Goal: Task Accomplishment & Management: Manage account settings

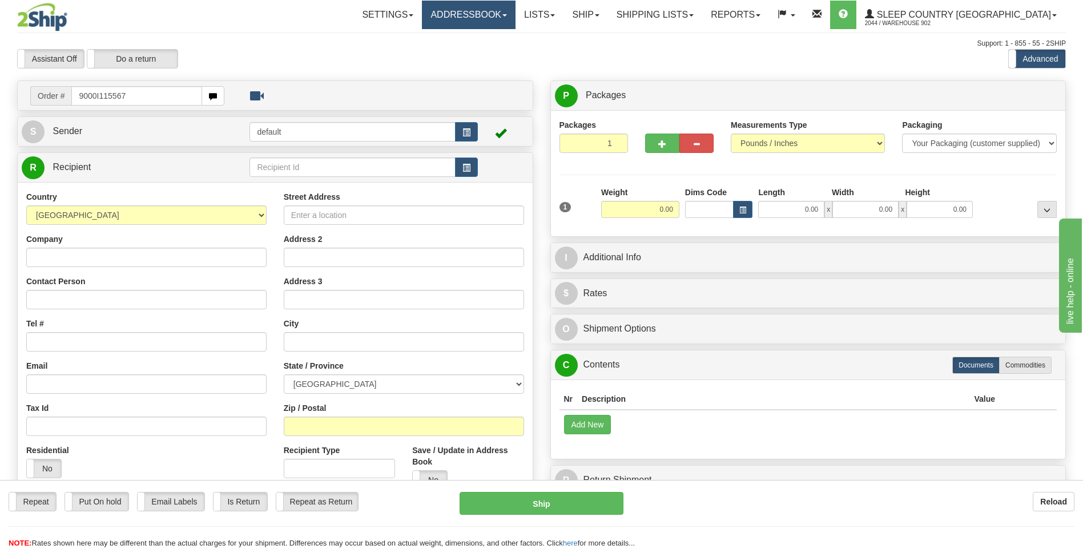
type input "9000I115567"
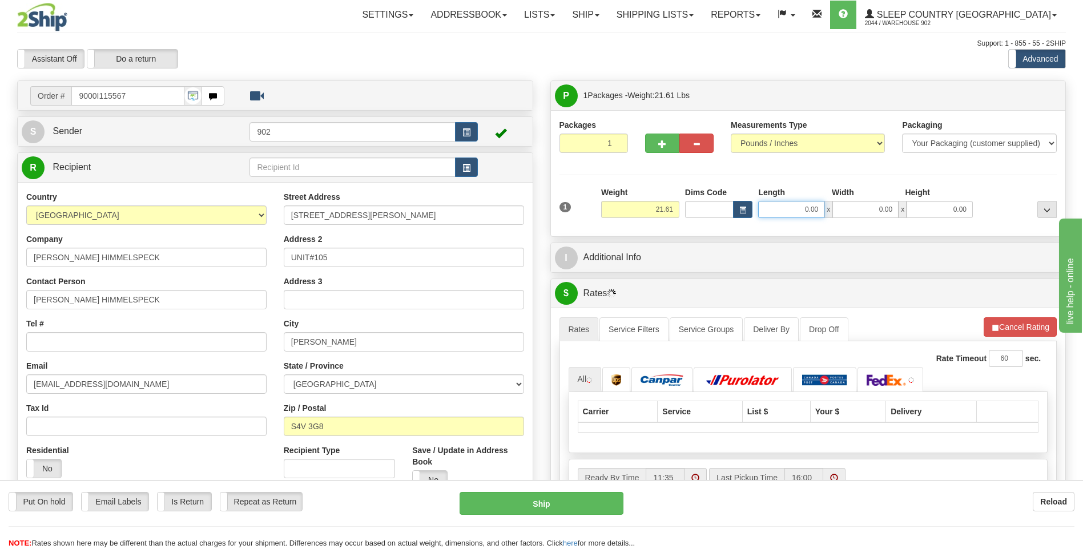
click at [794, 215] on input "0.00" at bounding box center [791, 209] width 66 height 17
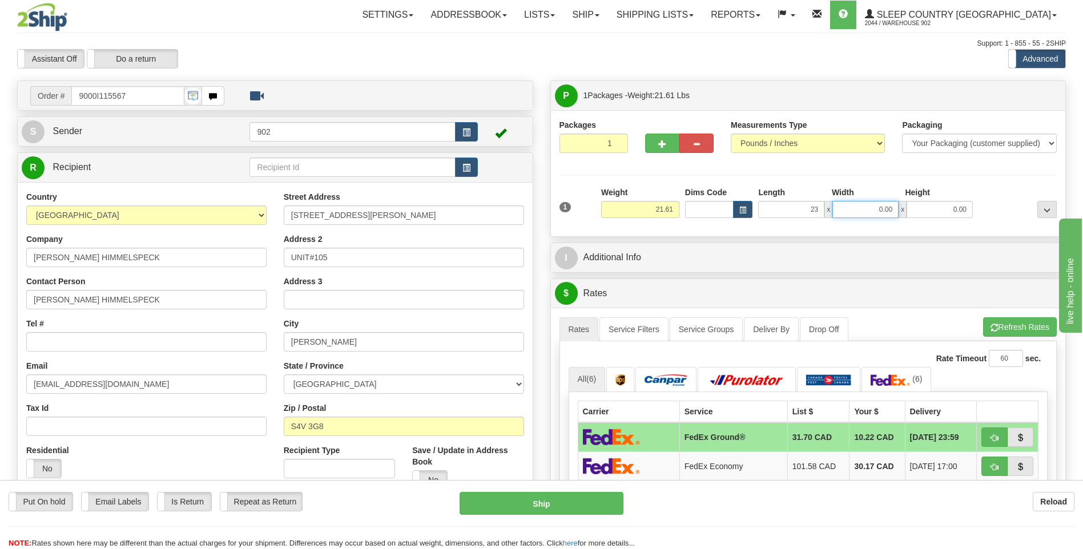
type input "23.00"
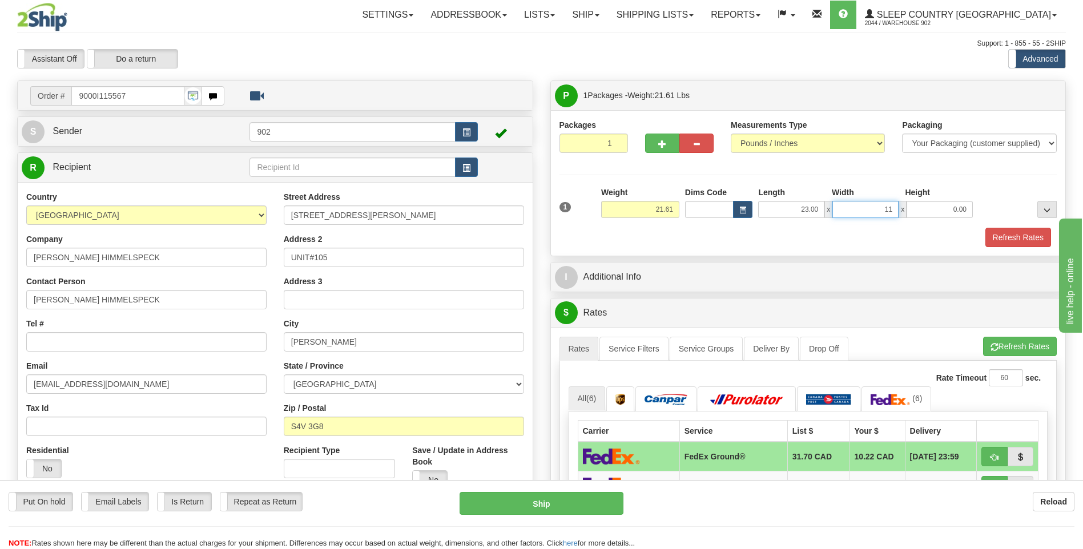
type input "11.00"
click at [1019, 244] on button "Refresh Rates" at bounding box center [1018, 237] width 66 height 19
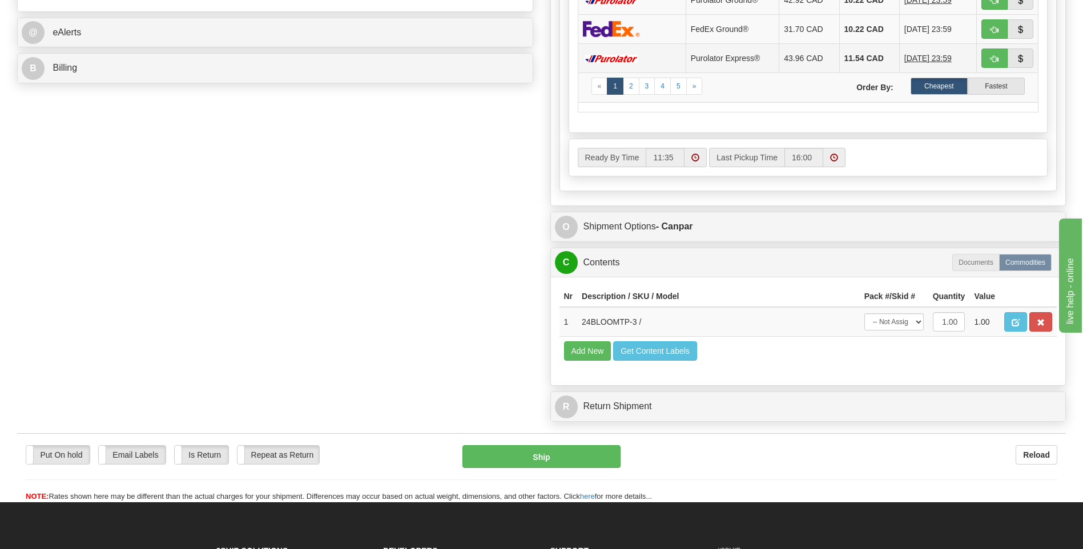
scroll to position [514, 0]
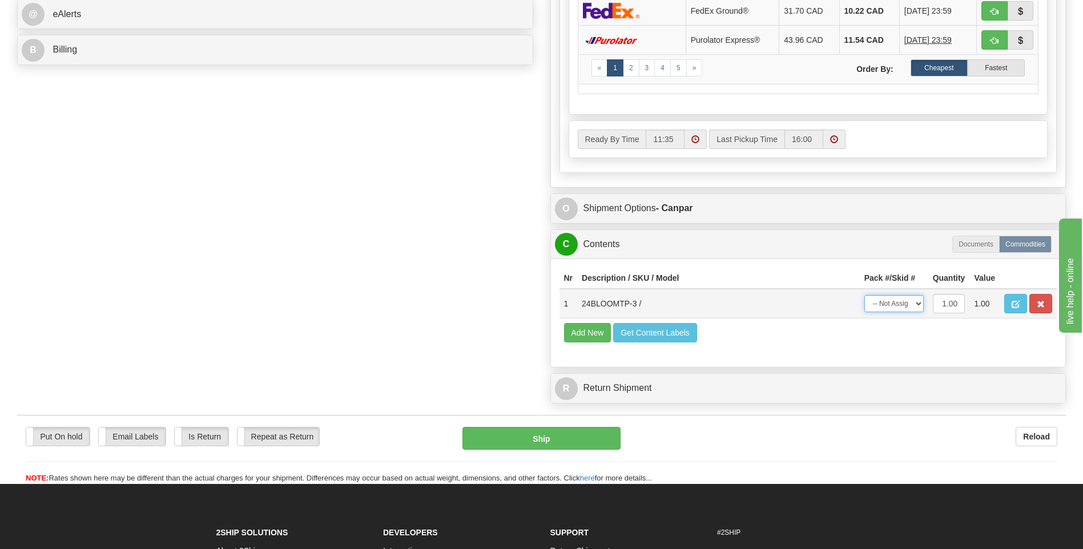
click at [891, 312] on select "-- Not Assigned -- Package 1" at bounding box center [893, 303] width 59 height 17
select select "0"
click at [864, 295] on select "-- Not Assigned -- Package 1" at bounding box center [893, 303] width 59 height 17
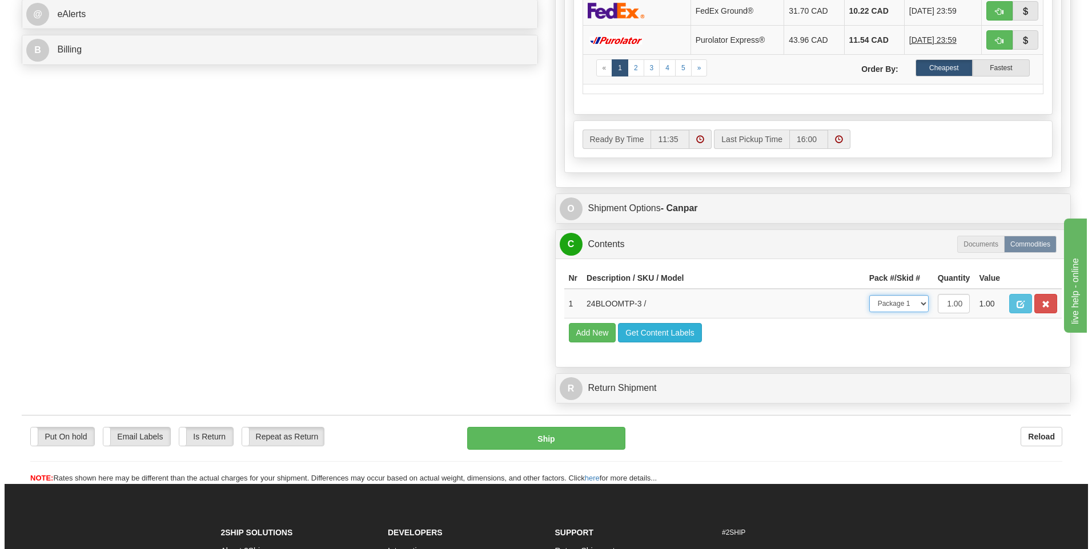
scroll to position [171, 0]
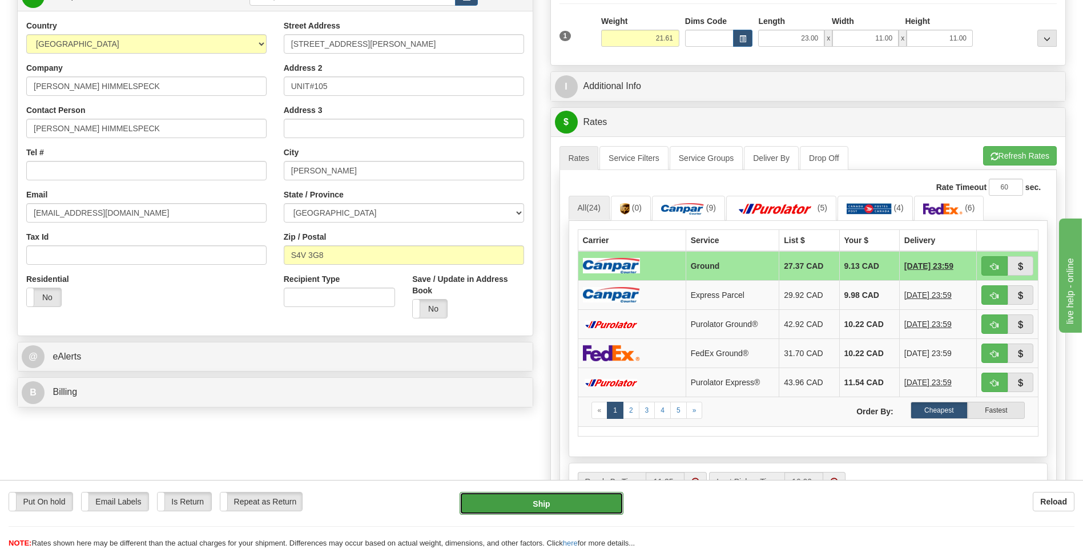
click at [569, 511] on button "Ship" at bounding box center [541, 503] width 163 height 23
type input "1"
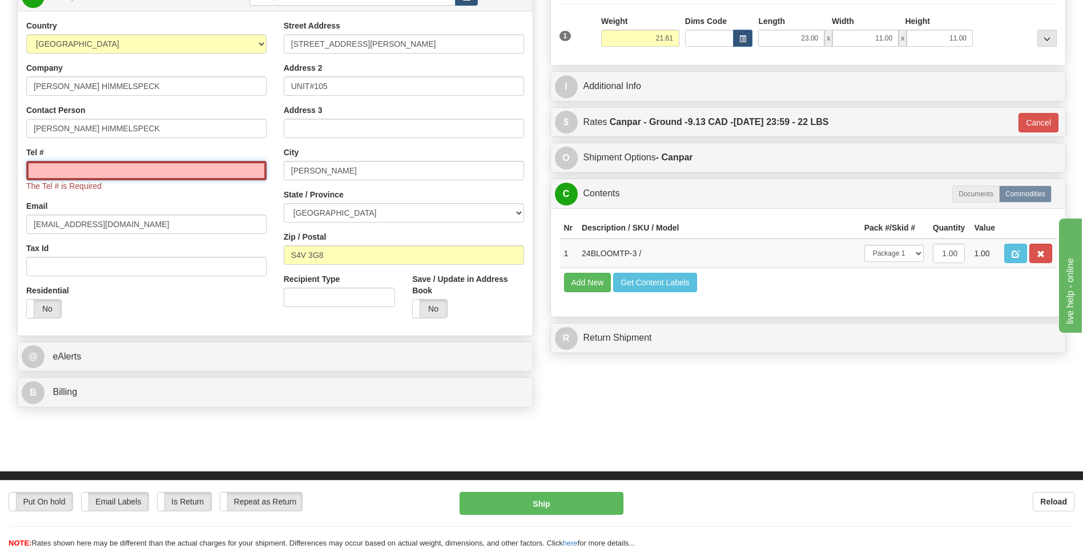
click at [234, 170] on input "Tel #" at bounding box center [146, 170] width 240 height 19
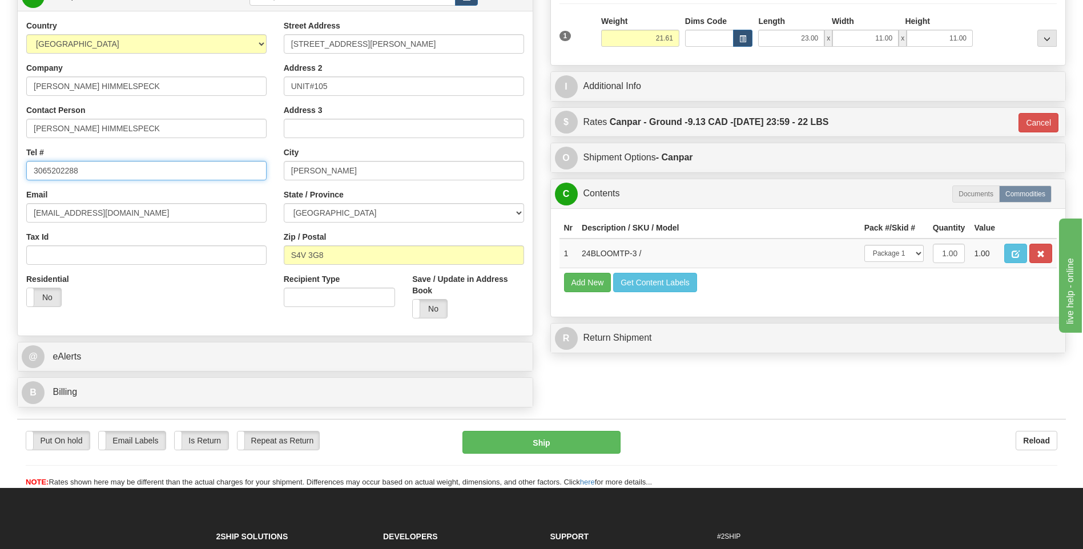
type input "3065202288"
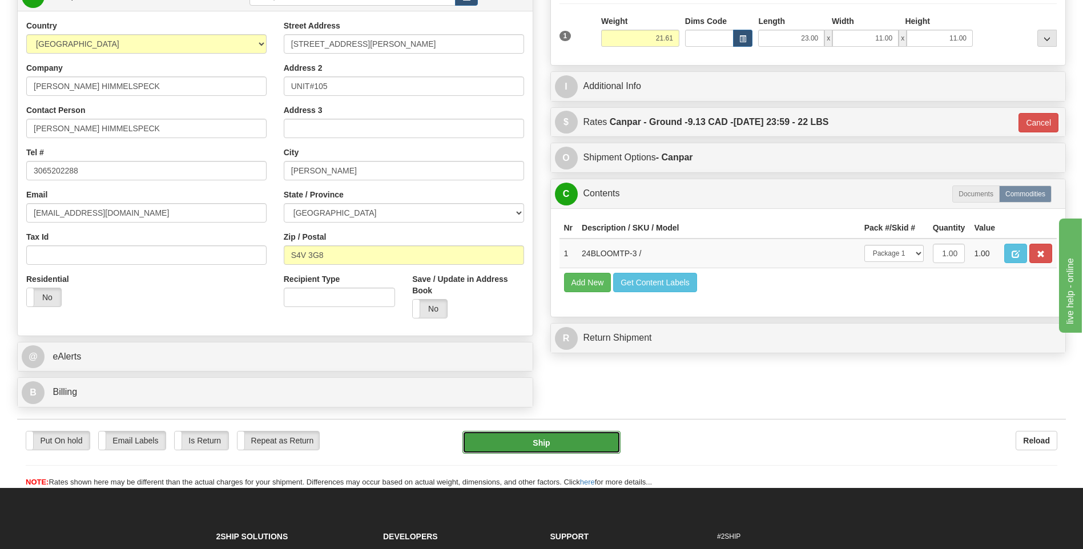
click at [512, 442] on button "Ship" at bounding box center [541, 442] width 158 height 23
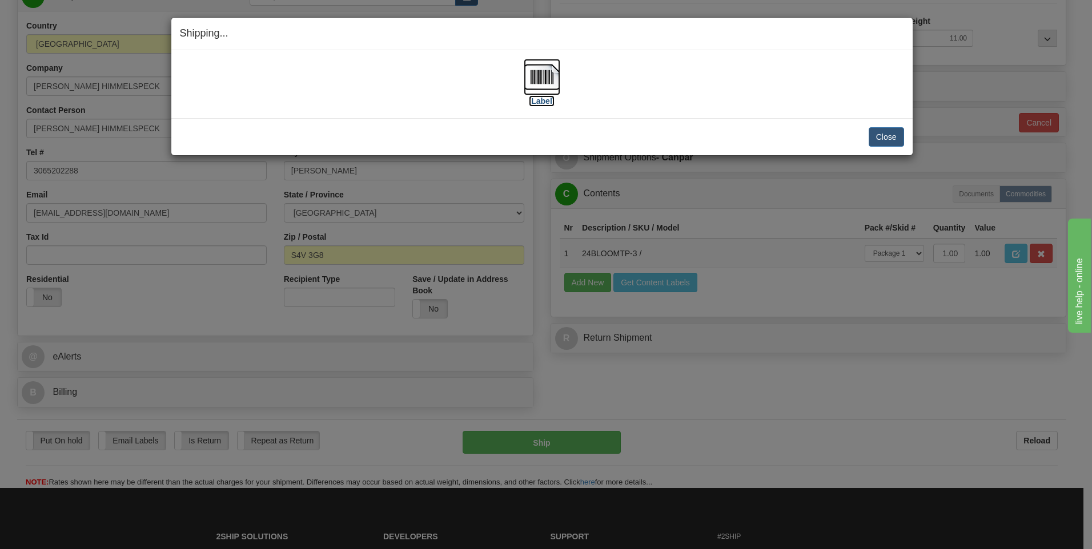
click at [542, 91] on img at bounding box center [542, 77] width 37 height 37
click at [864, 135] on div "Close Cancel" at bounding box center [542, 136] width 724 height 19
click at [891, 136] on button "Close" at bounding box center [885, 136] width 35 height 19
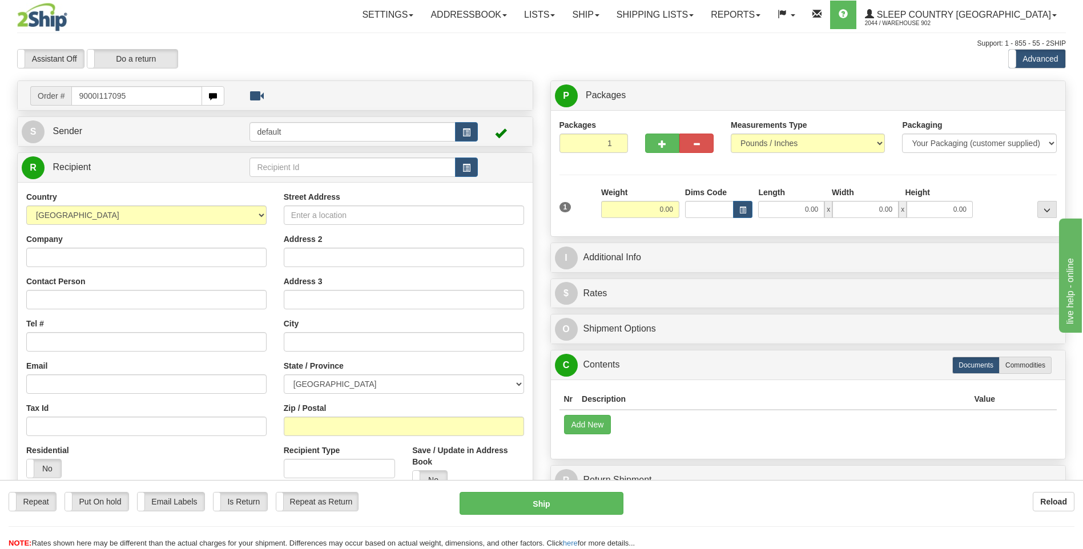
type input "9000I117095"
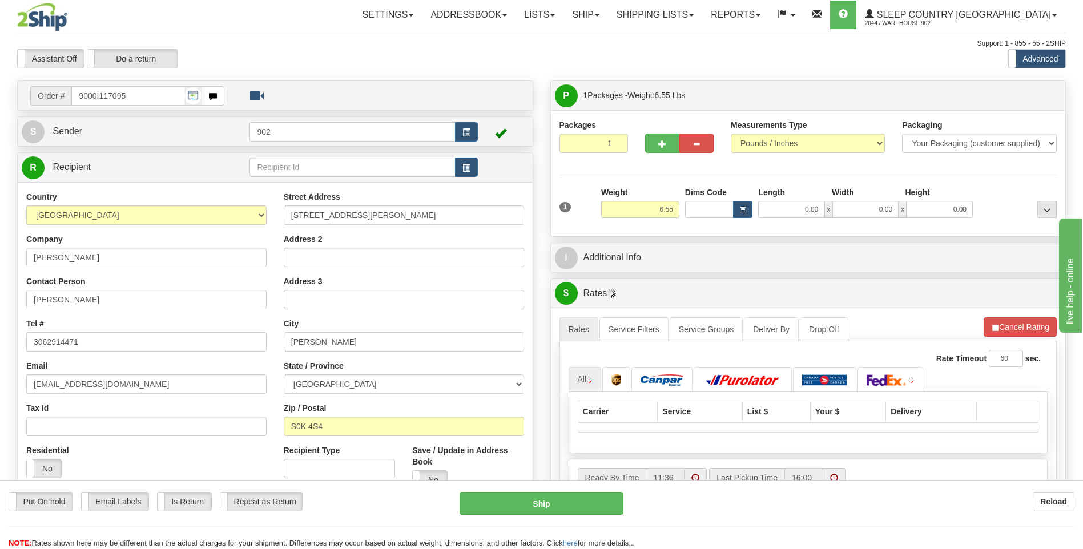
click at [785, 197] on label "Length" at bounding box center [771, 192] width 27 height 11
click at [785, 201] on input "0.00" at bounding box center [791, 209] width 66 height 17
click at [792, 212] on input "Length" at bounding box center [791, 209] width 66 height 17
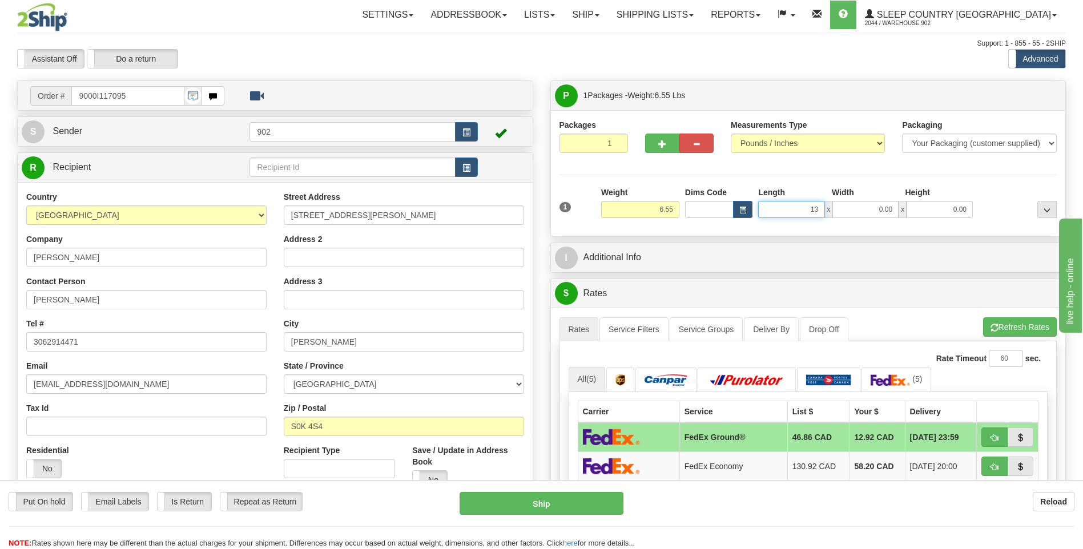
type input "13.00"
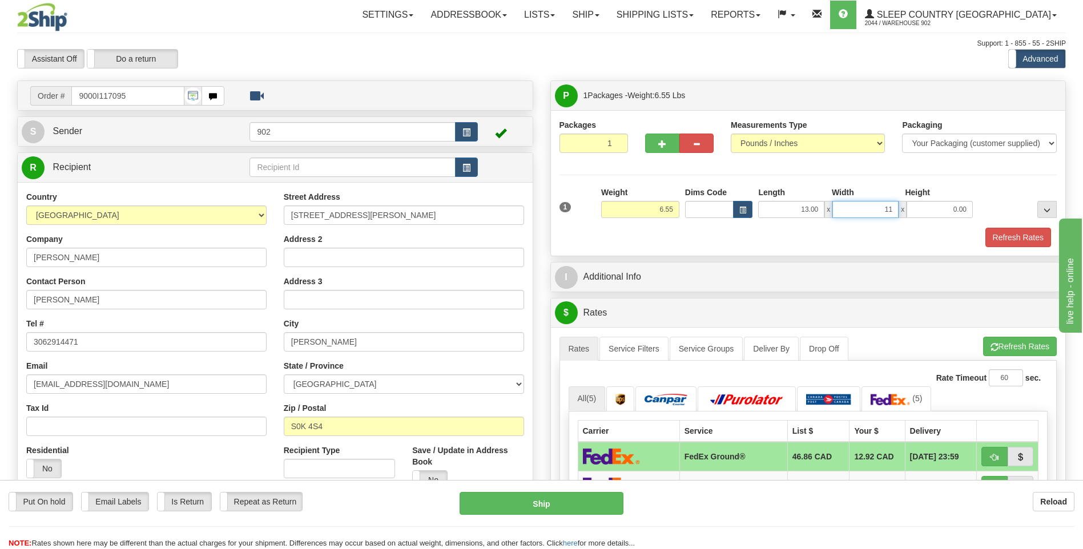
type input "11.00"
type input "4.00"
click at [1012, 235] on button "Refresh Rates" at bounding box center [1018, 237] width 66 height 19
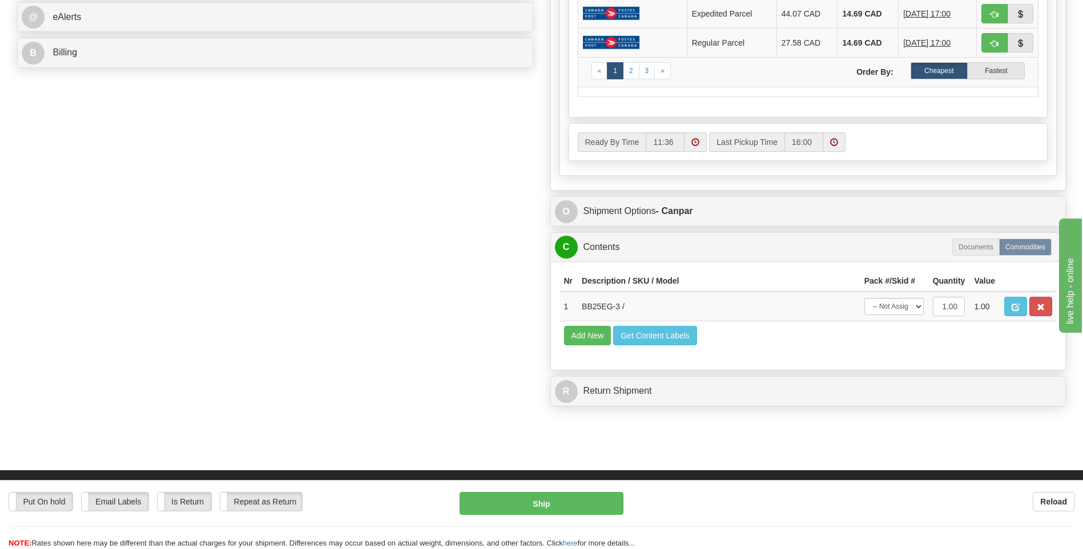
scroll to position [514, 0]
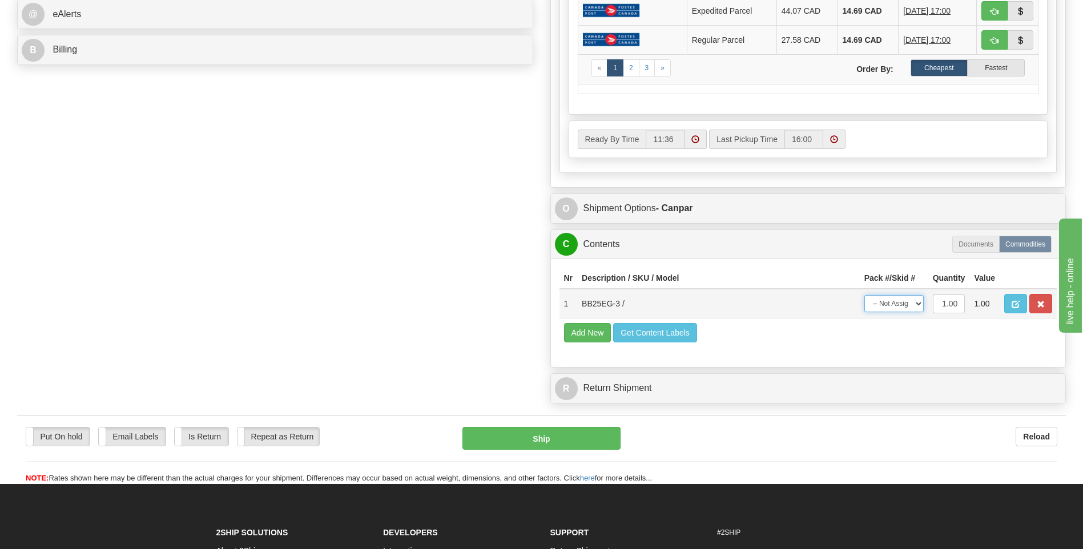
click at [900, 303] on select "-- Not Assigned -- Package 1" at bounding box center [893, 303] width 59 height 17
select select "0"
click at [864, 295] on select "-- Not Assigned -- Package 1" at bounding box center [893, 303] width 59 height 17
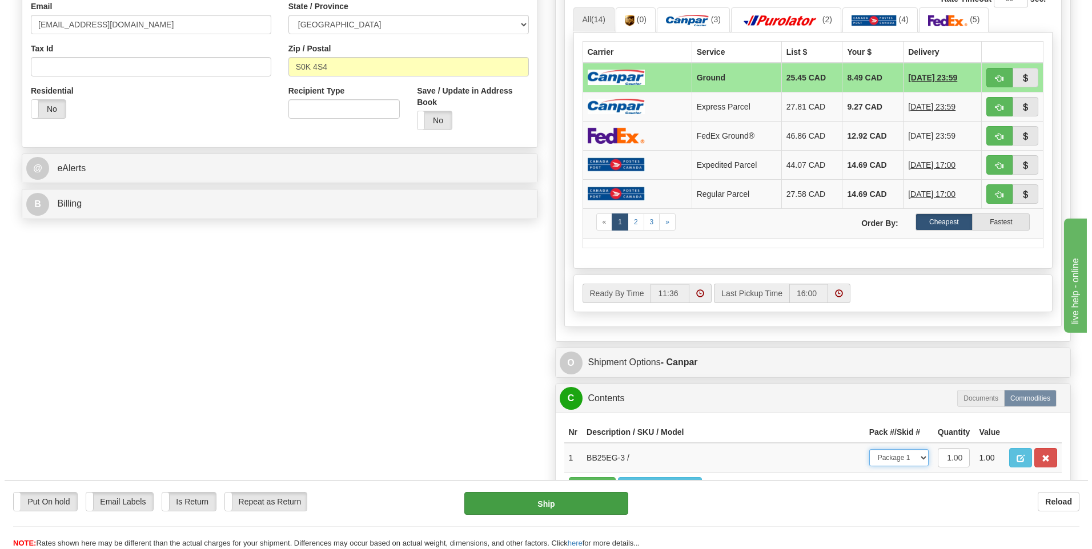
scroll to position [171, 0]
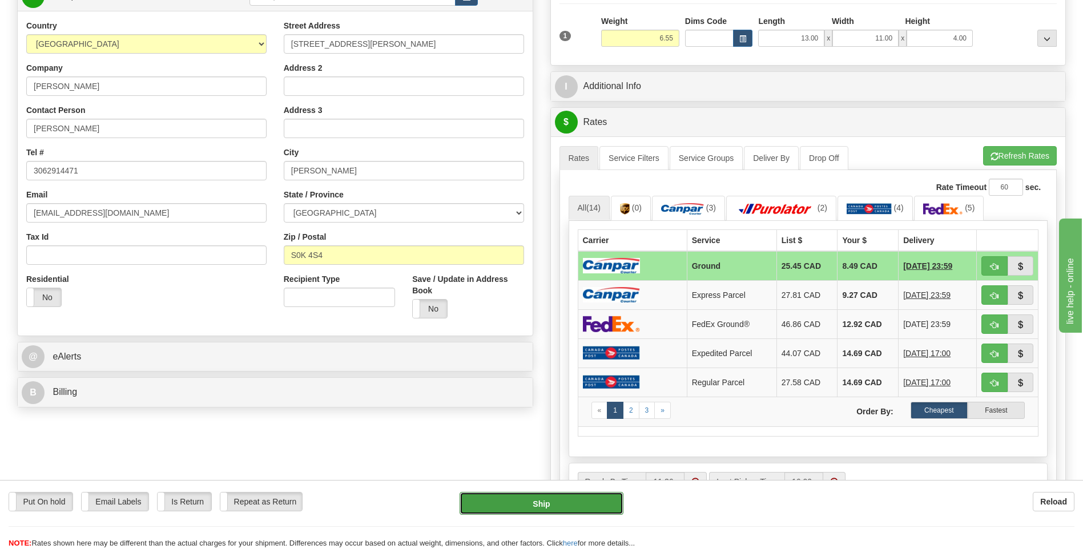
click at [522, 513] on button "Ship" at bounding box center [541, 503] width 163 height 23
type input "1"
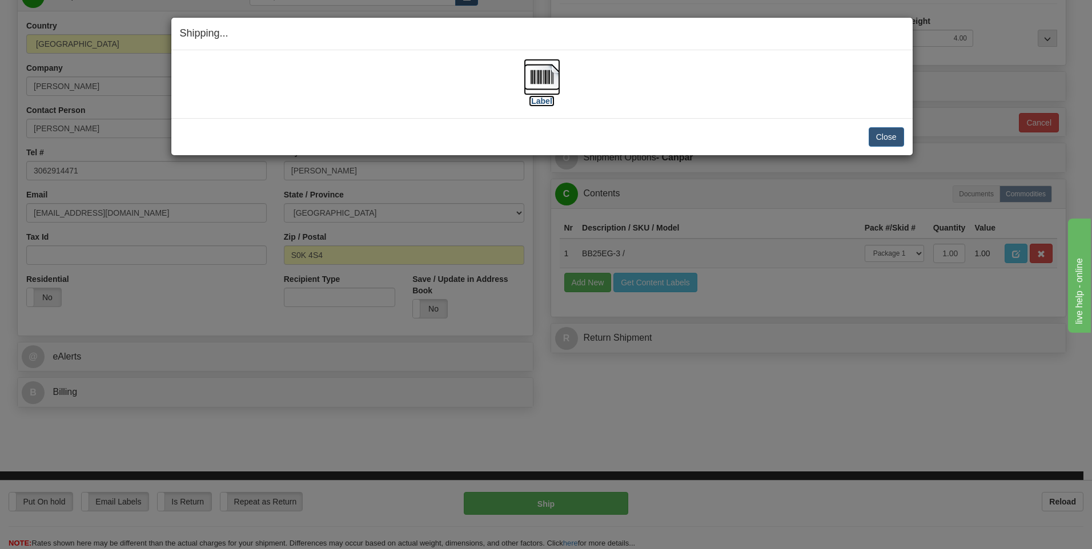
click at [550, 82] on img at bounding box center [542, 77] width 37 height 37
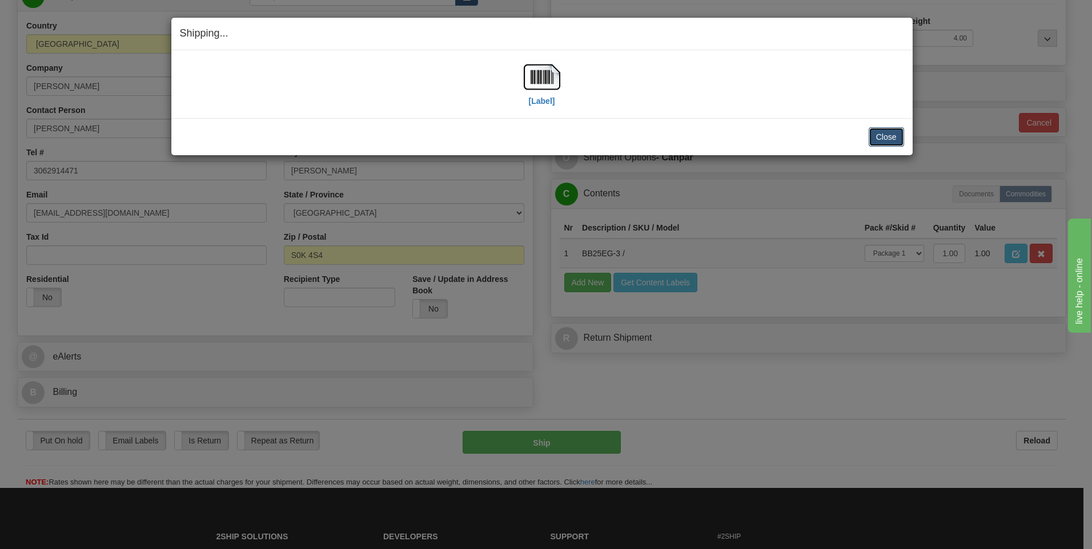
click at [890, 129] on button "Close" at bounding box center [885, 136] width 35 height 19
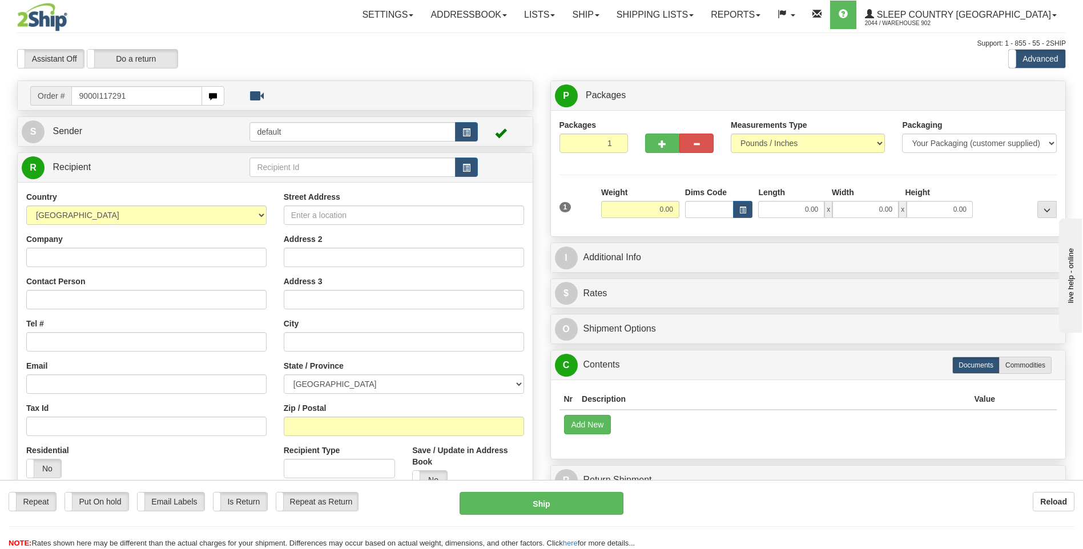
type input "9000I117291"
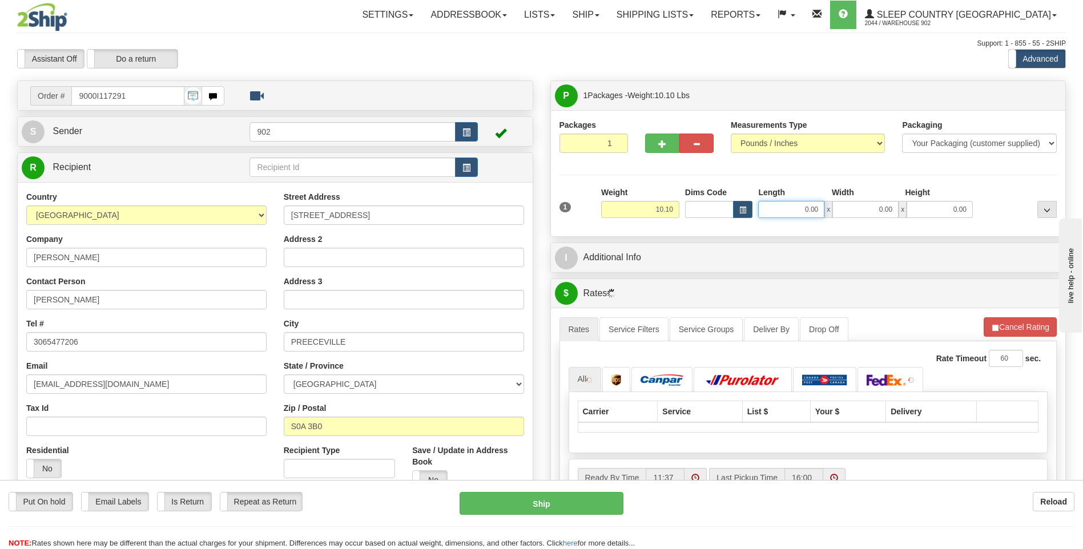
click at [779, 204] on input "0.00" at bounding box center [791, 209] width 66 height 17
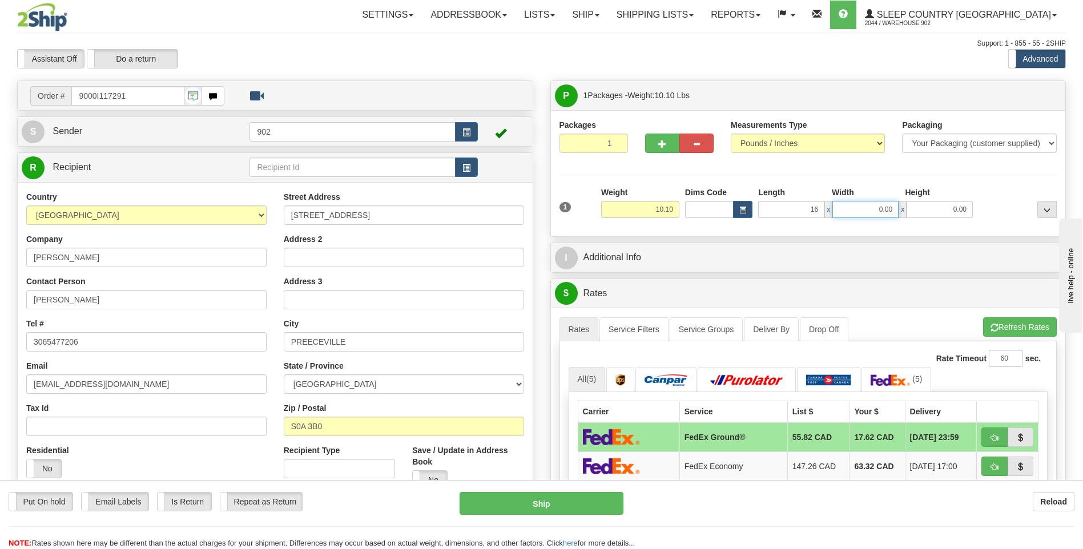
type input "16.00"
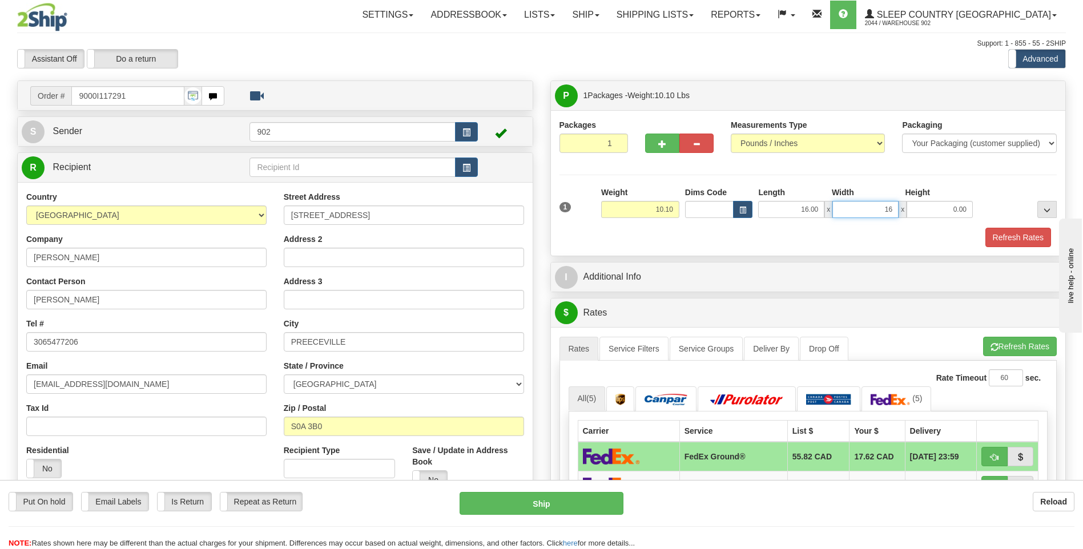
type input "16.00"
type input "8.00"
click at [1010, 232] on button "Refresh Rates" at bounding box center [1018, 237] width 66 height 19
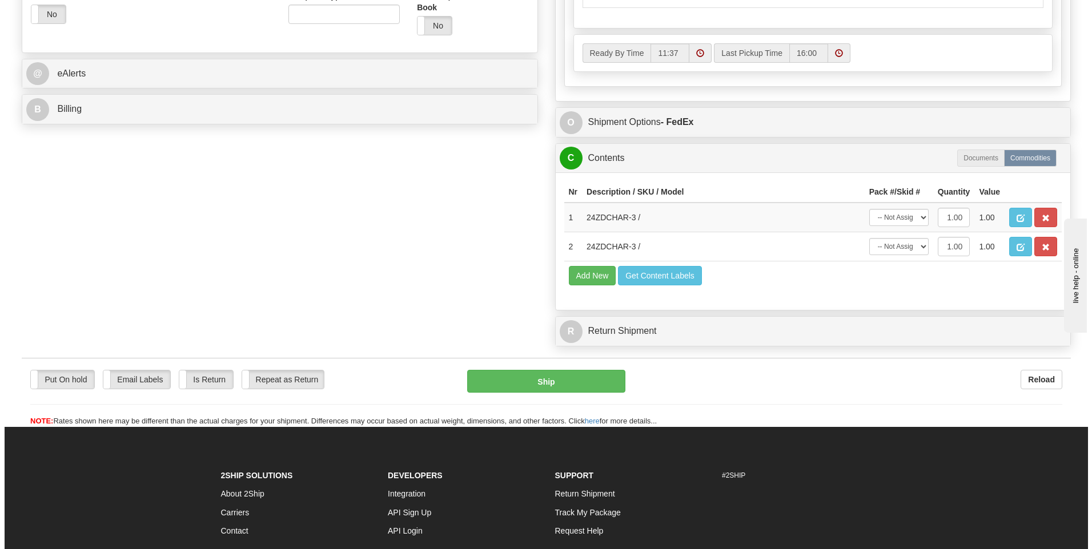
scroll to position [457, 0]
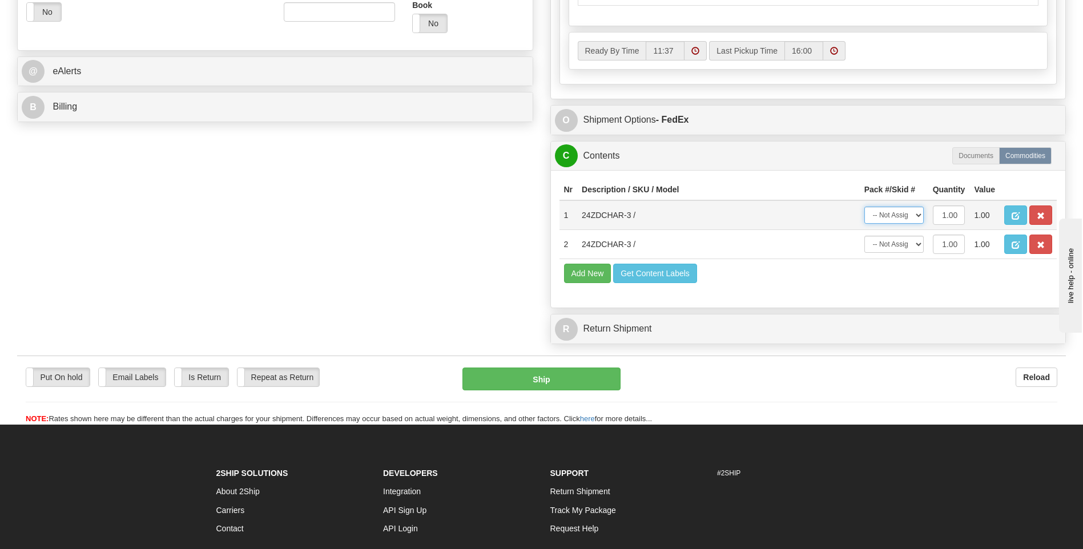
click at [902, 219] on select "-- Not Assigned -- Package 1" at bounding box center [893, 215] width 59 height 17
select select "0"
click at [864, 207] on select "-- Not Assigned -- Package 1" at bounding box center [893, 215] width 59 height 17
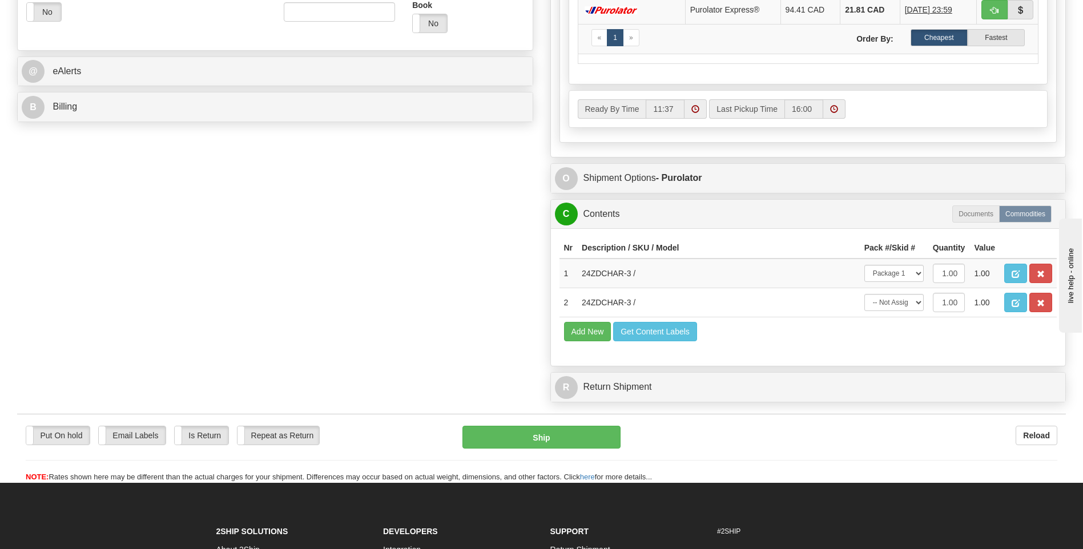
click at [905, 247] on th "Pack #/Skid #" at bounding box center [894, 248] width 69 height 21
click at [917, 302] on select "-- Not Assigned -- Package 1" at bounding box center [893, 302] width 59 height 17
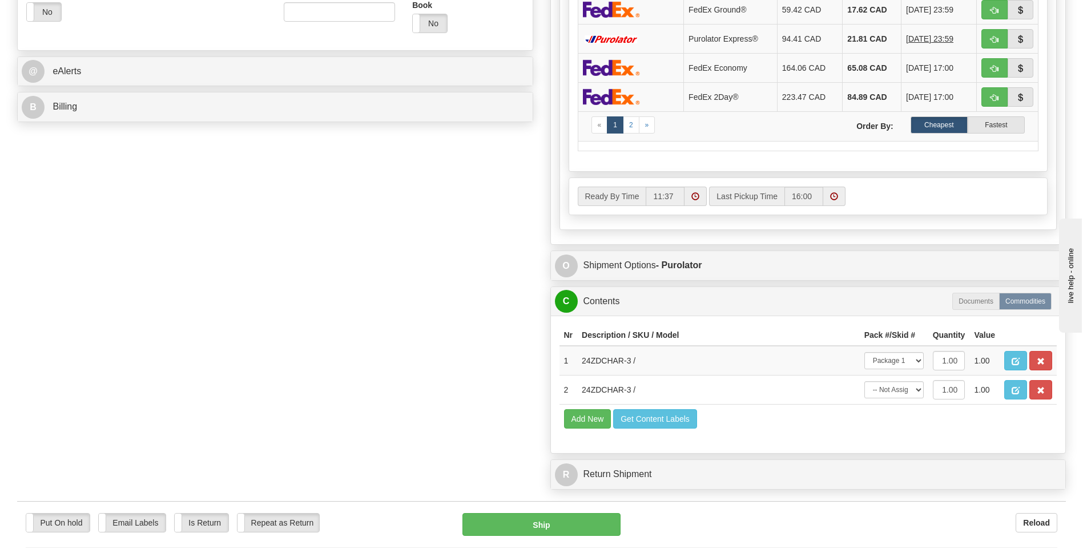
click at [911, 329] on th "Pack #/Skid #" at bounding box center [894, 335] width 69 height 21
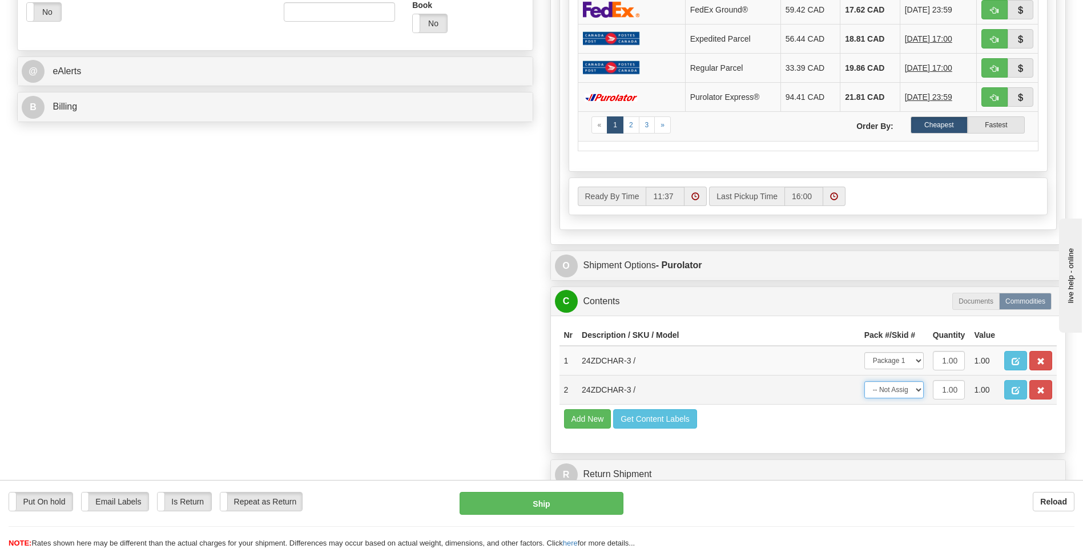
click at [905, 383] on select "-- Not Assigned -- Package 1" at bounding box center [893, 389] width 59 height 17
select select "0"
click at [864, 381] on select "-- Not Assigned -- Package 1" at bounding box center [893, 389] width 59 height 17
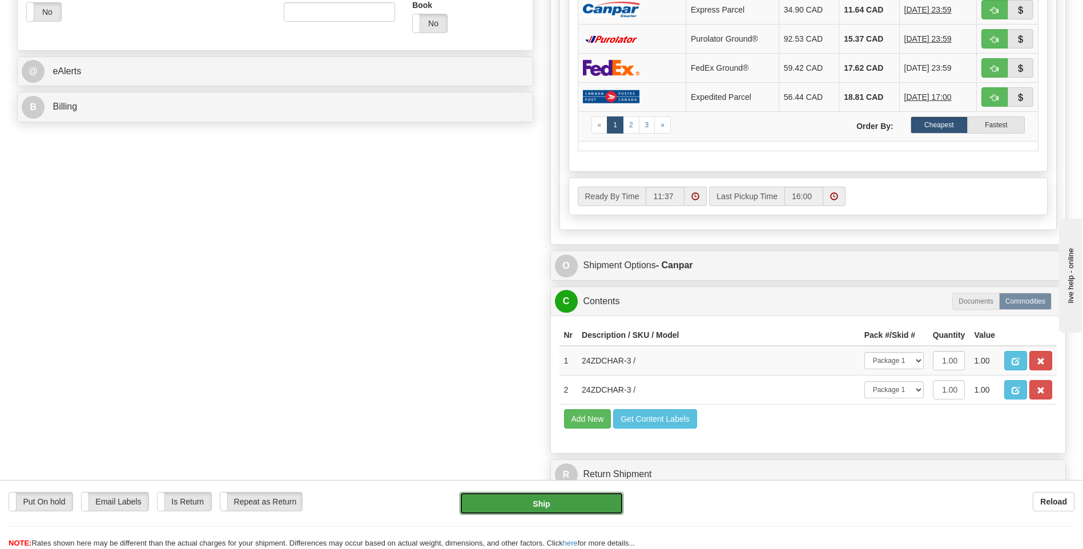
click at [616, 497] on button "Ship" at bounding box center [541, 503] width 163 height 23
type input "1"
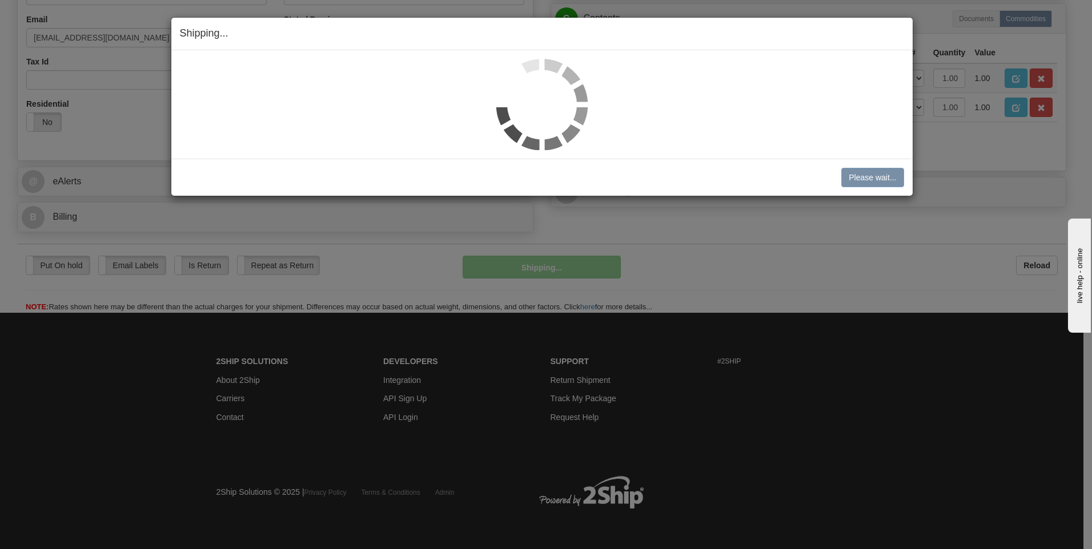
scroll to position [347, 0]
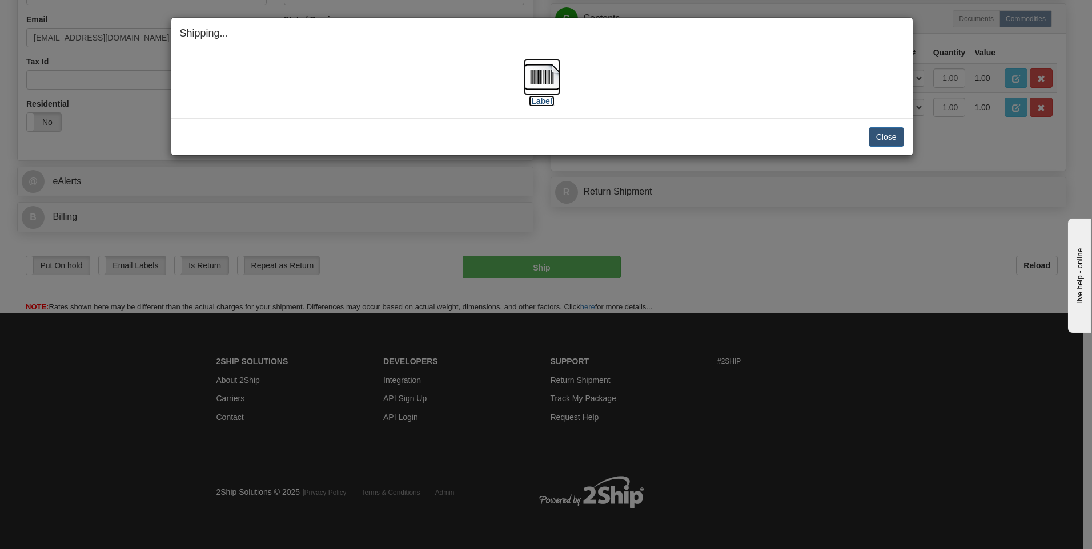
click at [549, 92] on img at bounding box center [542, 77] width 37 height 37
click at [876, 140] on button "Close" at bounding box center [885, 136] width 35 height 19
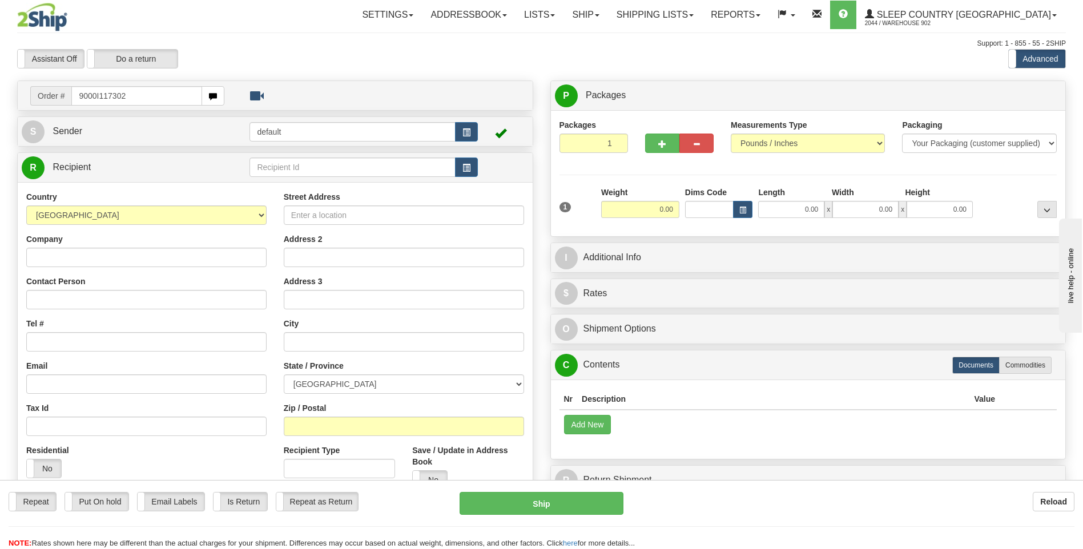
type input "9000I117302"
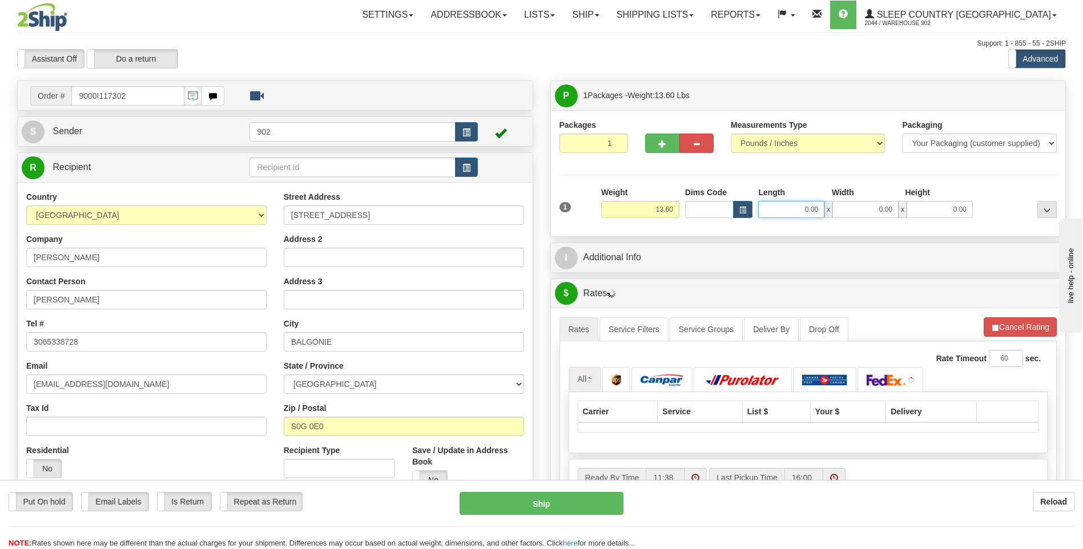
click at [786, 208] on input "0.00" at bounding box center [791, 209] width 66 height 17
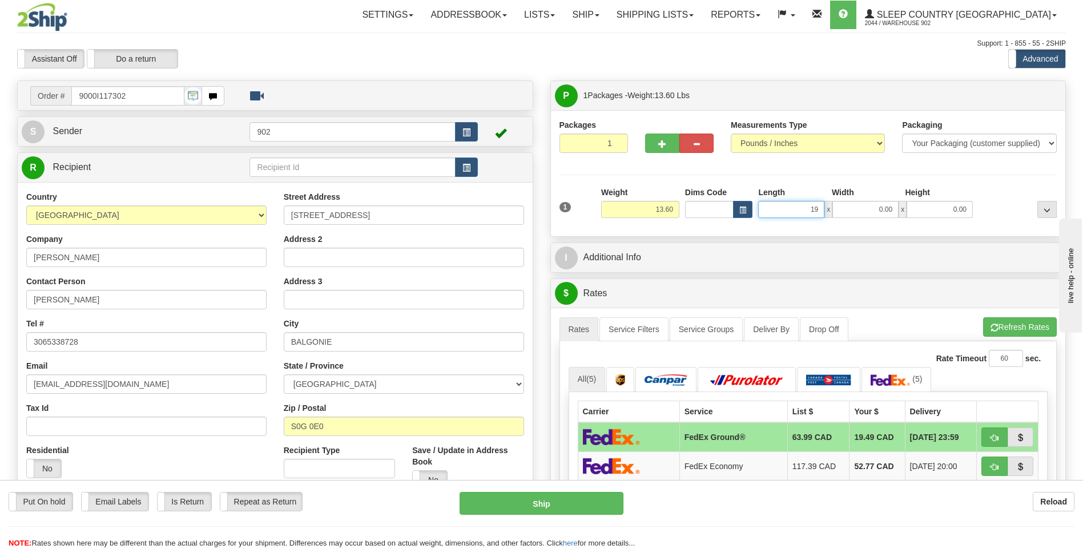
type input "19.00"
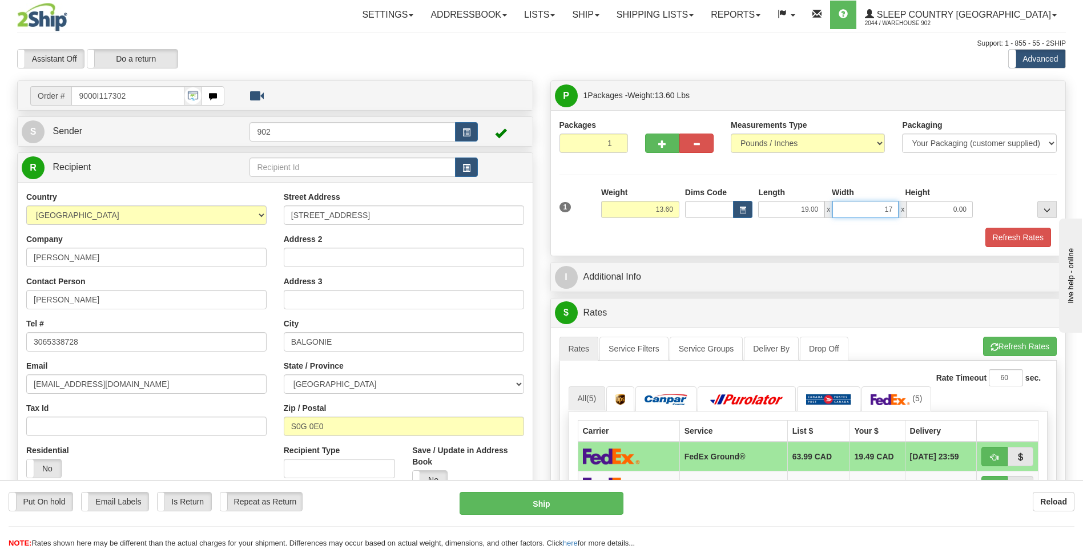
type input "17.00"
type input "9.00"
click at [570, 496] on button "Ship" at bounding box center [541, 503] width 163 height 23
type input "92"
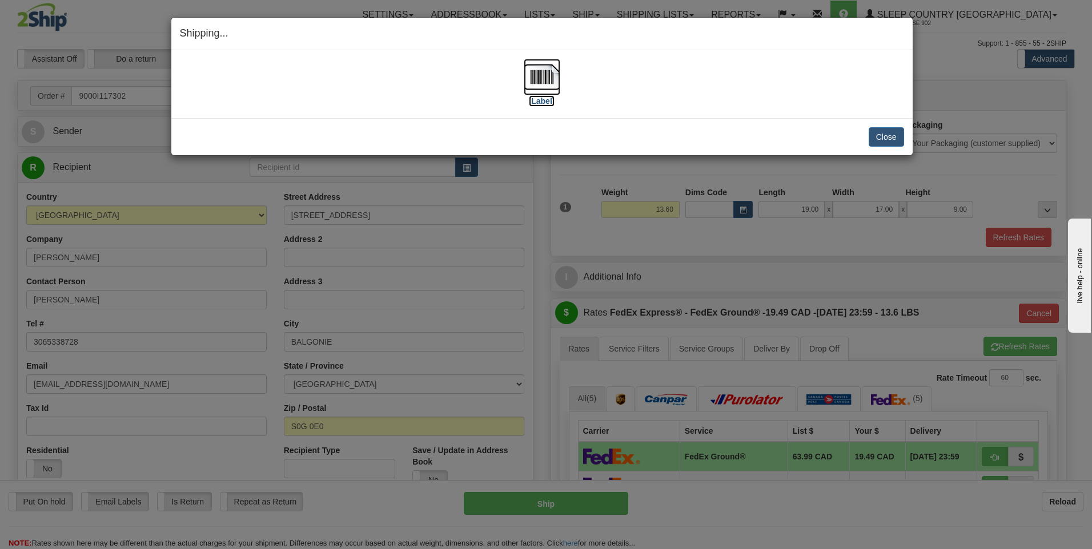
click at [549, 77] on img at bounding box center [542, 77] width 37 height 37
click at [885, 134] on button "Close" at bounding box center [885, 136] width 35 height 19
click at [887, 132] on button "Close" at bounding box center [885, 136] width 35 height 19
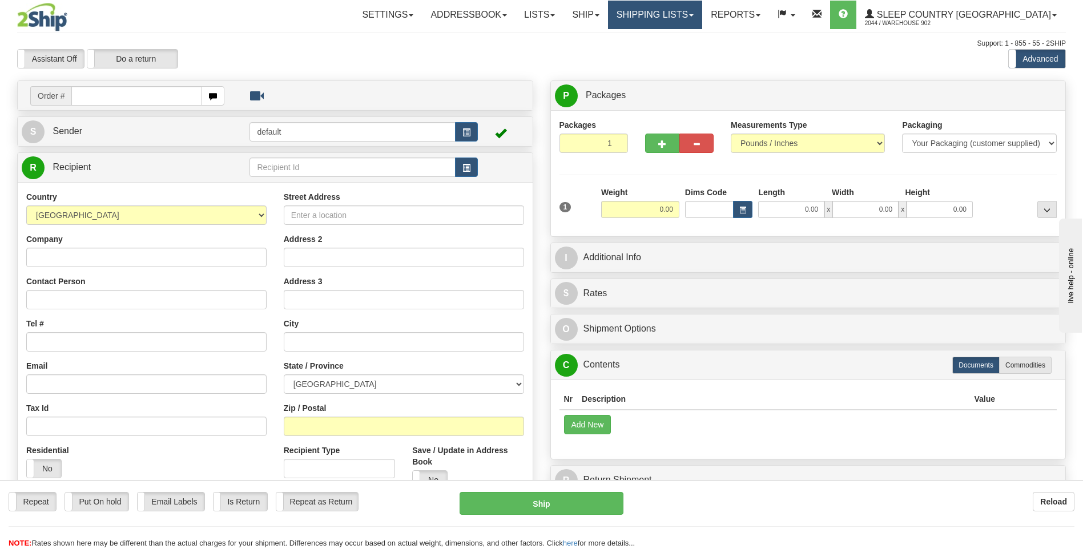
click at [702, 9] on link "Shipping lists" at bounding box center [655, 15] width 94 height 29
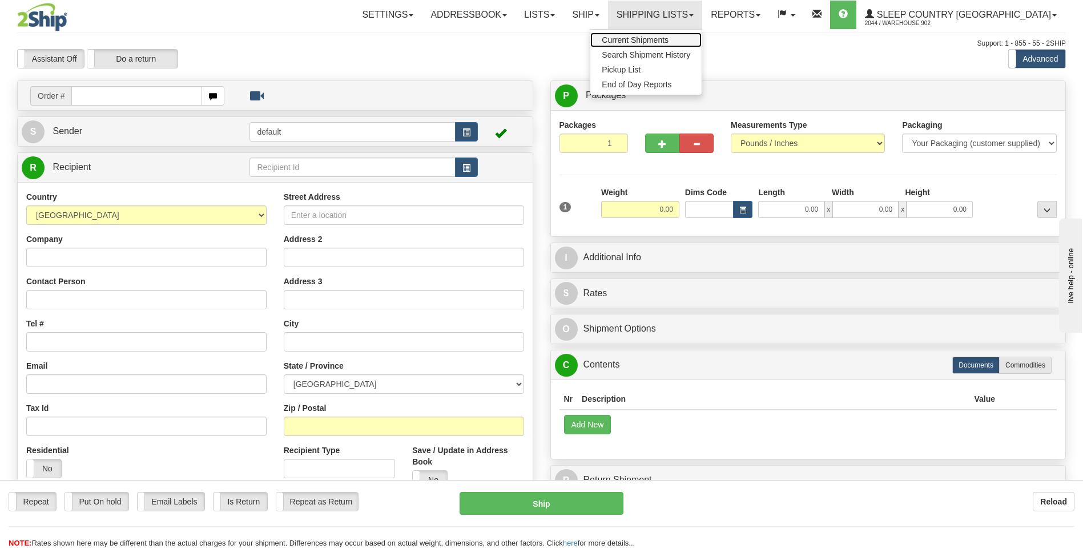
click at [669, 38] on span "Current Shipments" at bounding box center [635, 39] width 67 height 9
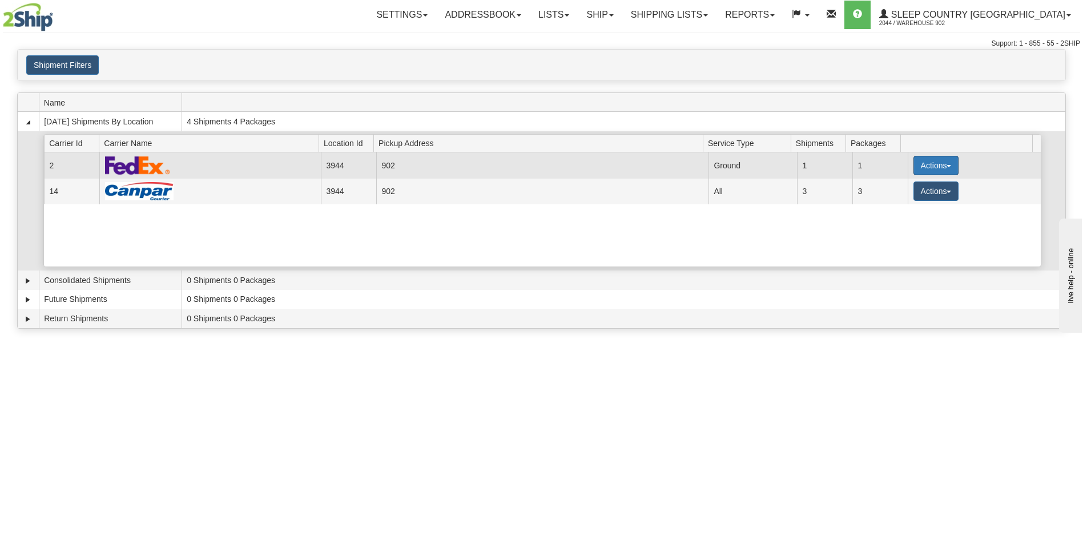
click at [944, 160] on button "Actions" at bounding box center [936, 165] width 46 height 19
click at [923, 206] on link "Close" at bounding box center [912, 202] width 91 height 15
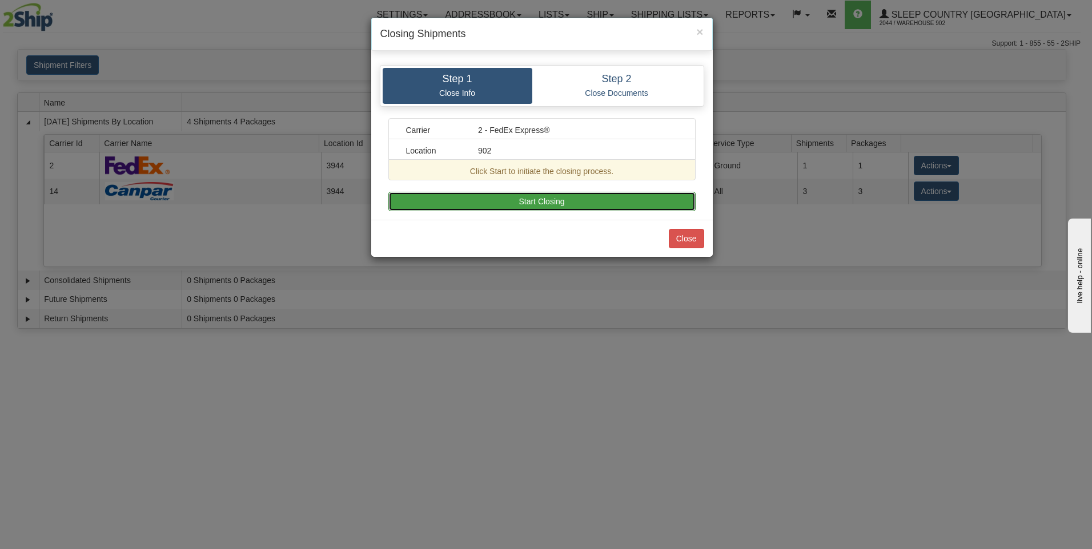
click at [691, 195] on button "Start Closing" at bounding box center [541, 201] width 307 height 19
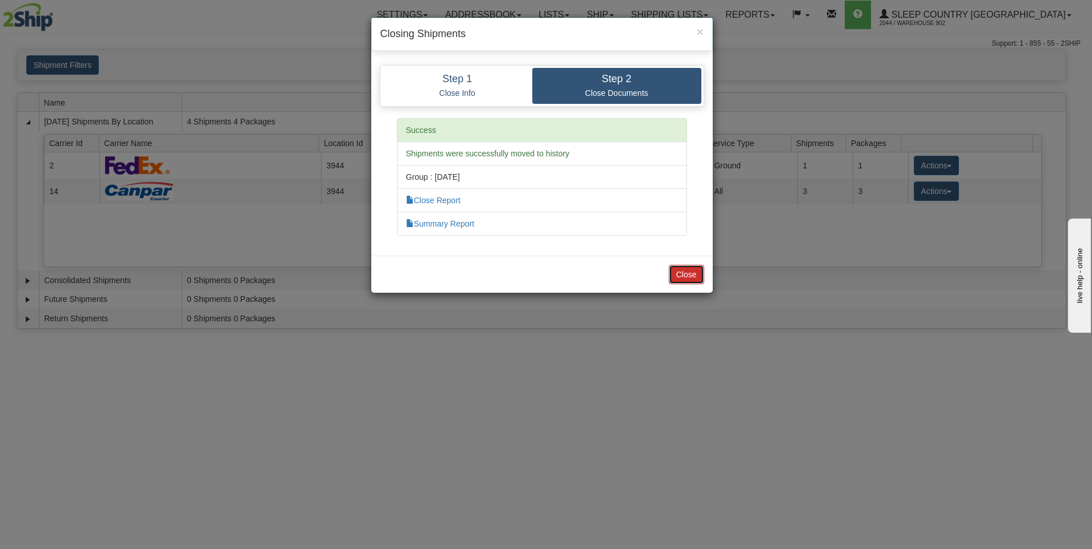
click at [689, 269] on button "Close" at bounding box center [686, 274] width 35 height 19
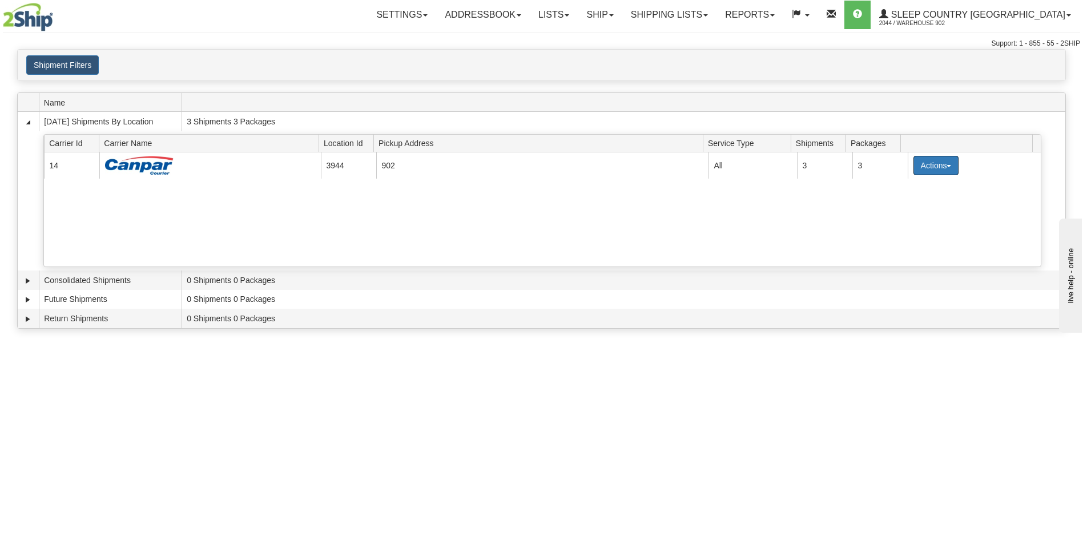
click at [937, 169] on button "Actions" at bounding box center [936, 165] width 46 height 19
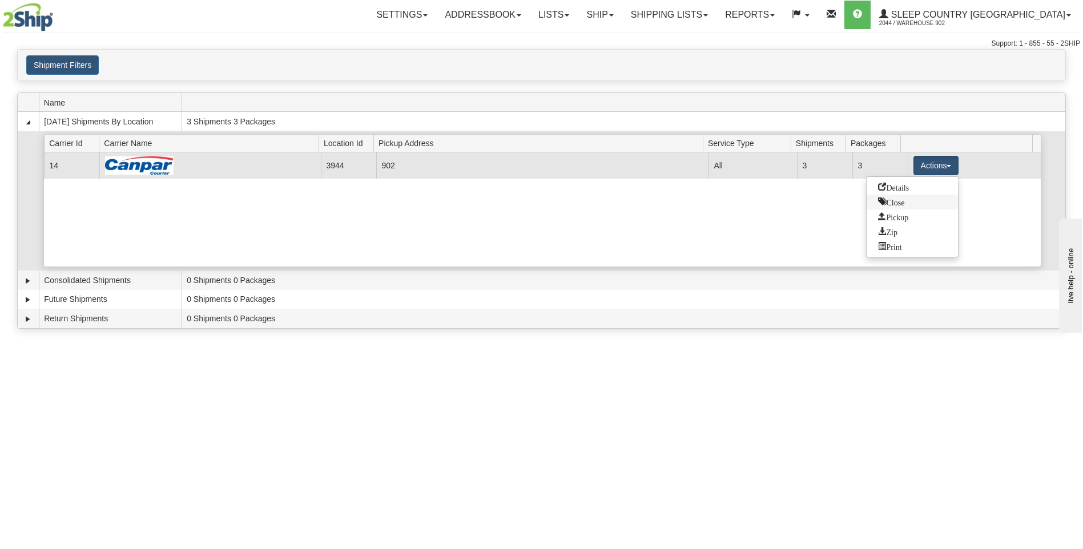
click at [903, 202] on span "Close" at bounding box center [891, 202] width 26 height 8
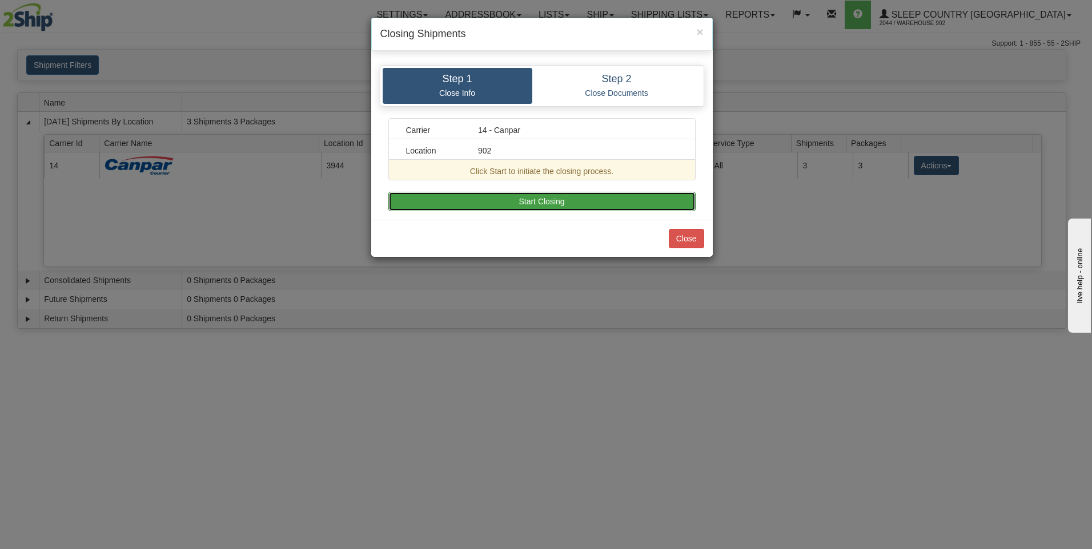
click at [482, 207] on button "Start Closing" at bounding box center [541, 201] width 307 height 19
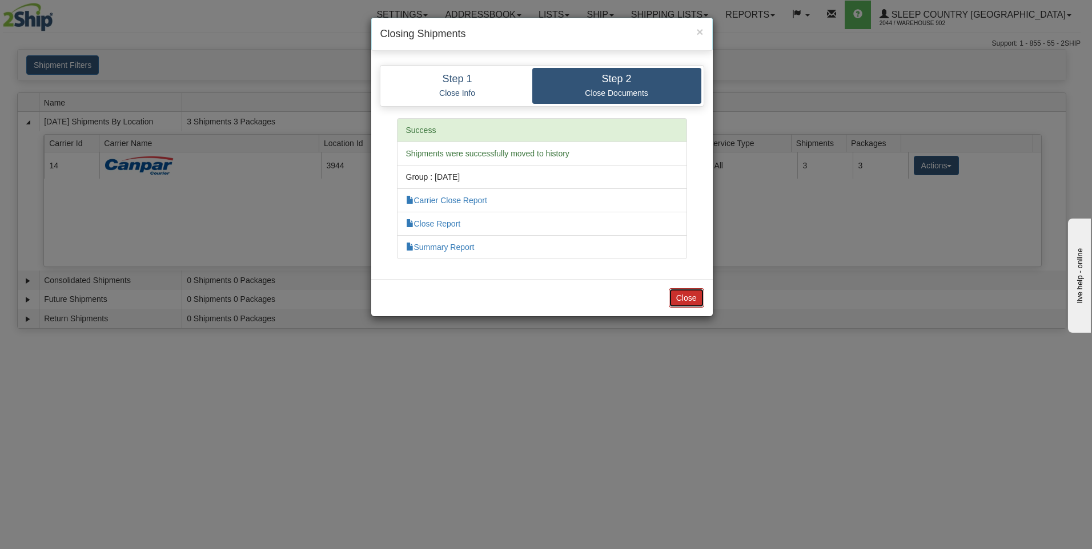
click at [681, 301] on button "Close" at bounding box center [686, 297] width 35 height 19
